Goal: Task Accomplishment & Management: Manage account settings

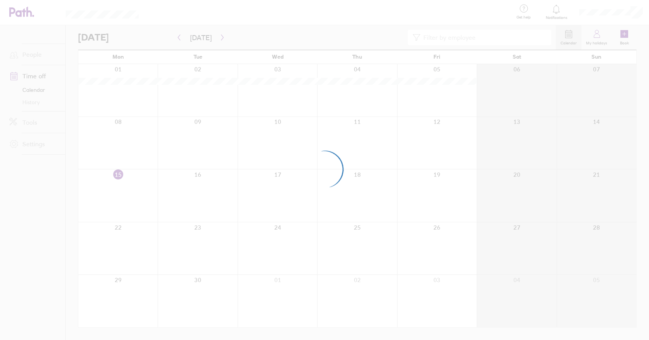
click at [624, 34] on div at bounding box center [324, 170] width 649 height 340
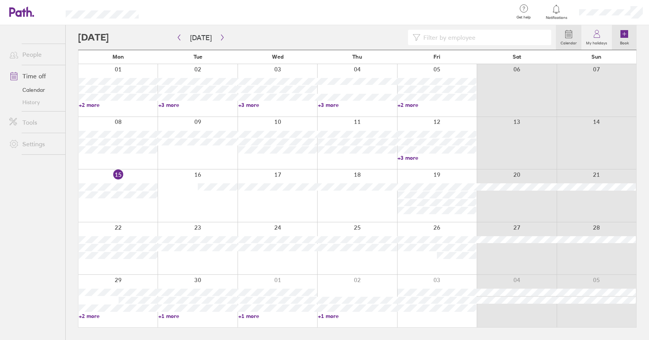
click at [624, 31] on icon at bounding box center [625, 34] width 8 height 8
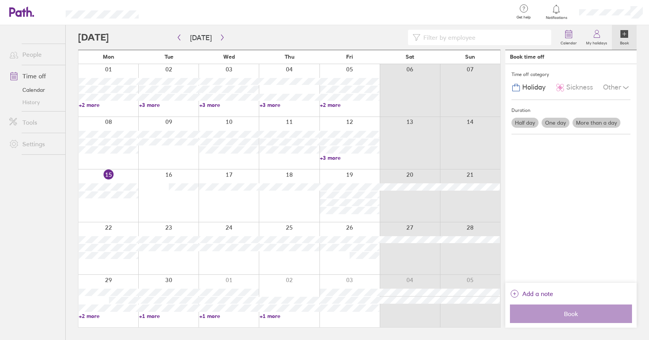
click at [558, 121] on label "One day" at bounding box center [556, 123] width 28 height 10
click at [0, 0] on input "One day" at bounding box center [0, 0] width 0 height 0
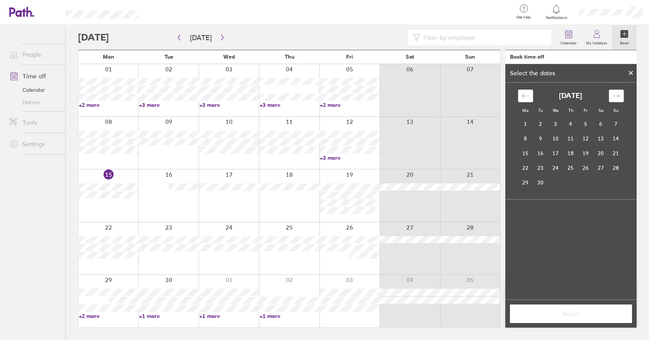
click at [621, 95] on div "Move forward to switch to the next month." at bounding box center [616, 96] width 15 height 13
click at [584, 184] on td "31" at bounding box center [585, 182] width 15 height 15
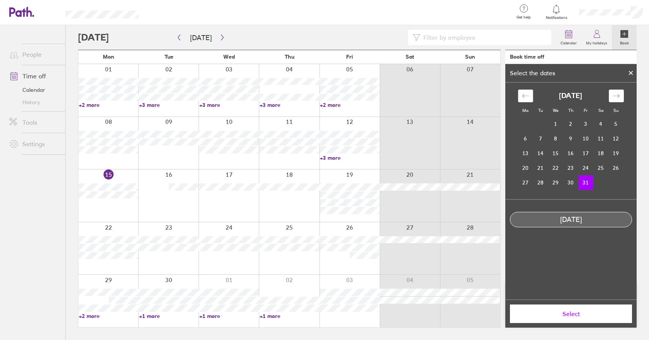
click at [577, 315] on span "Select" at bounding box center [570, 314] width 111 height 7
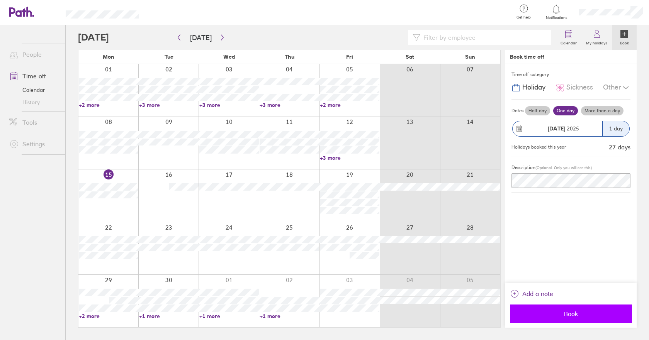
click at [574, 316] on span "Book" at bounding box center [570, 314] width 111 height 7
